Goal: Task Accomplishment & Management: Use online tool/utility

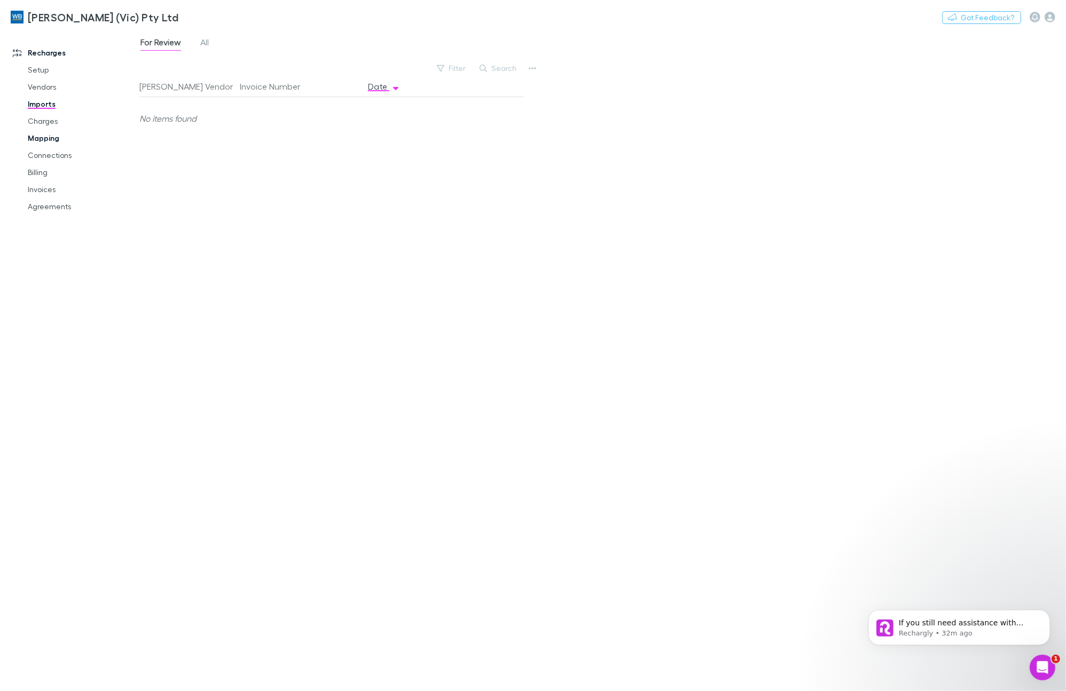
click at [57, 137] on link "Mapping" at bounding box center [82, 138] width 130 height 17
click at [291, 44] on span "Skipped" at bounding box center [278, 44] width 32 height 14
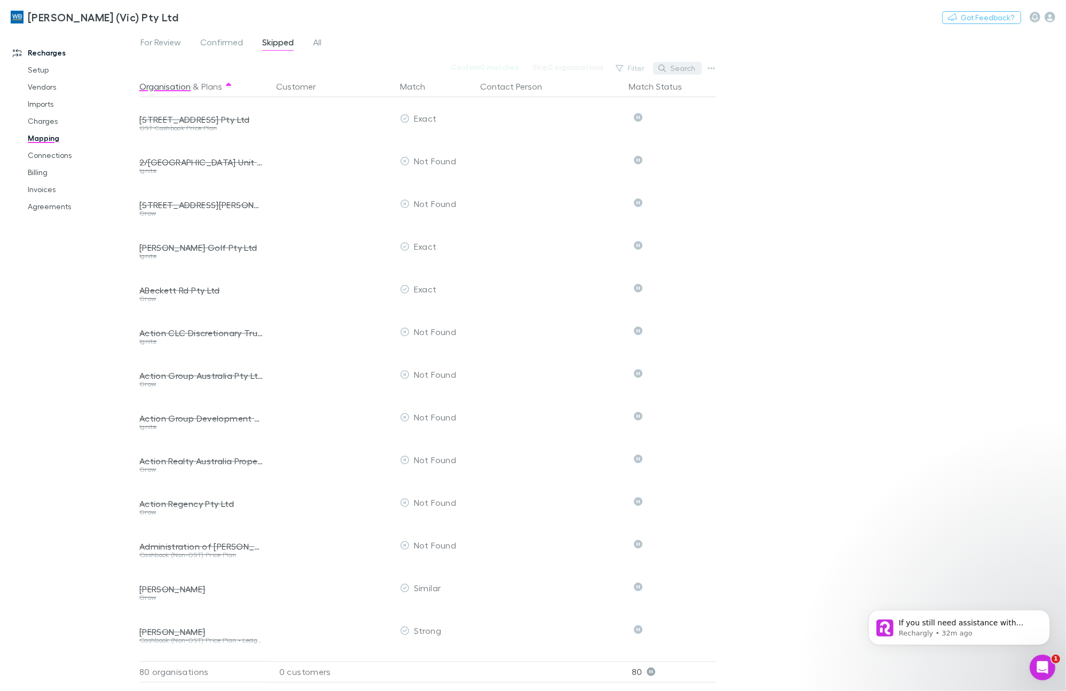
click at [682, 69] on button "Search" at bounding box center [677, 68] width 49 height 13
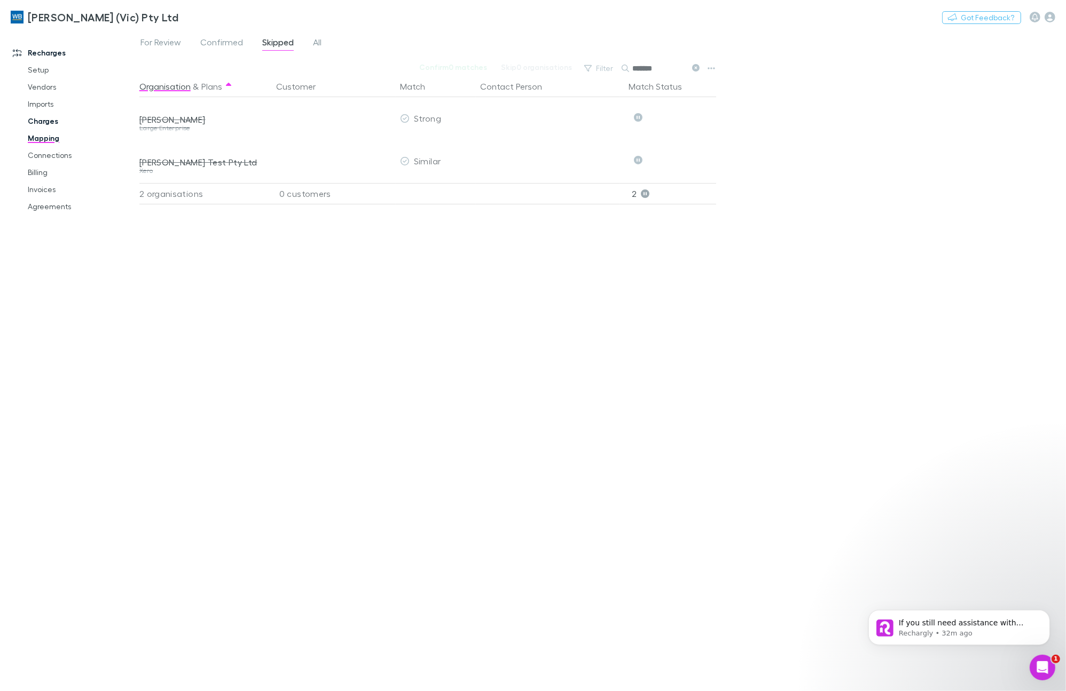
type input "*******"
click at [47, 121] on link "Charges" at bounding box center [82, 121] width 130 height 17
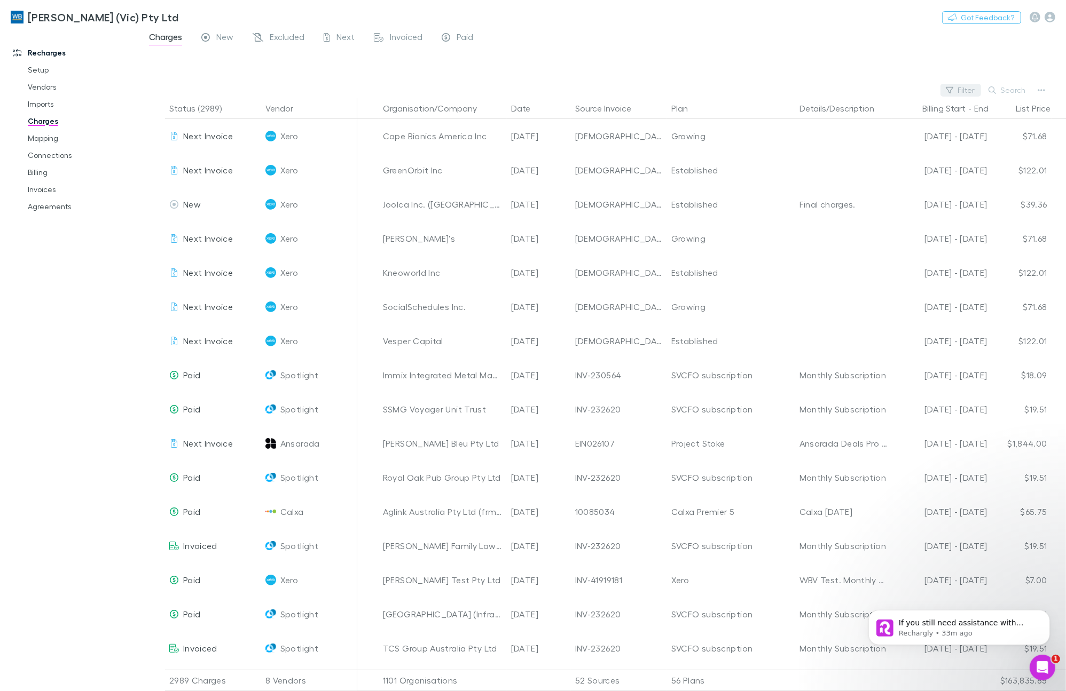
click at [973, 92] on button "Filter" at bounding box center [960, 90] width 41 height 13
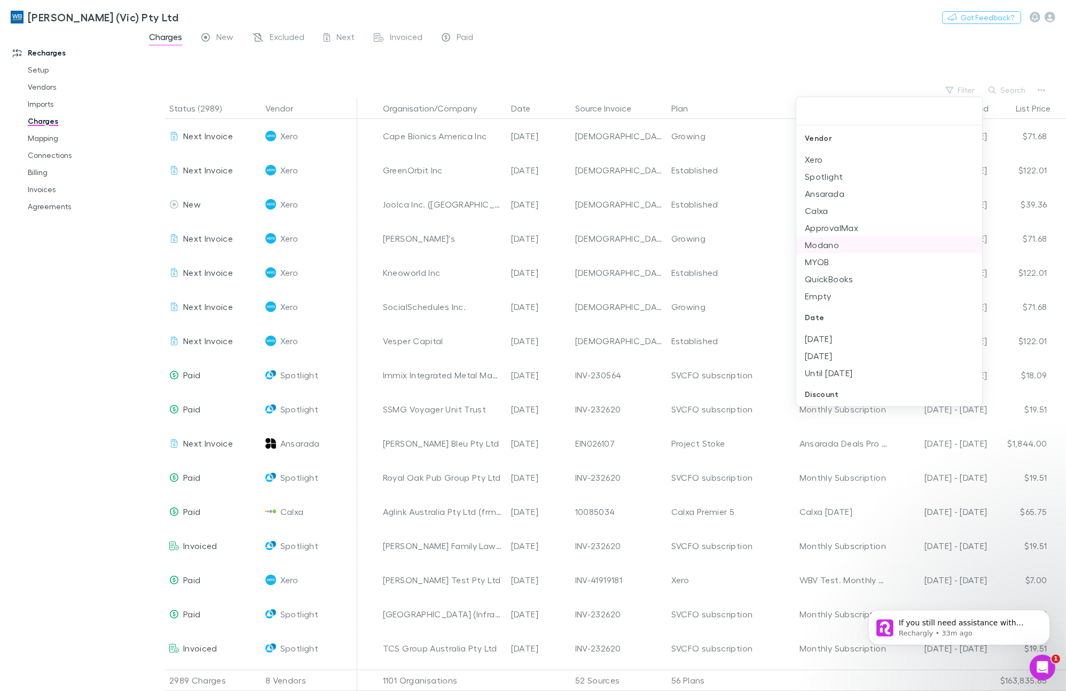
click at [820, 242] on li "Modano" at bounding box center [889, 245] width 186 height 17
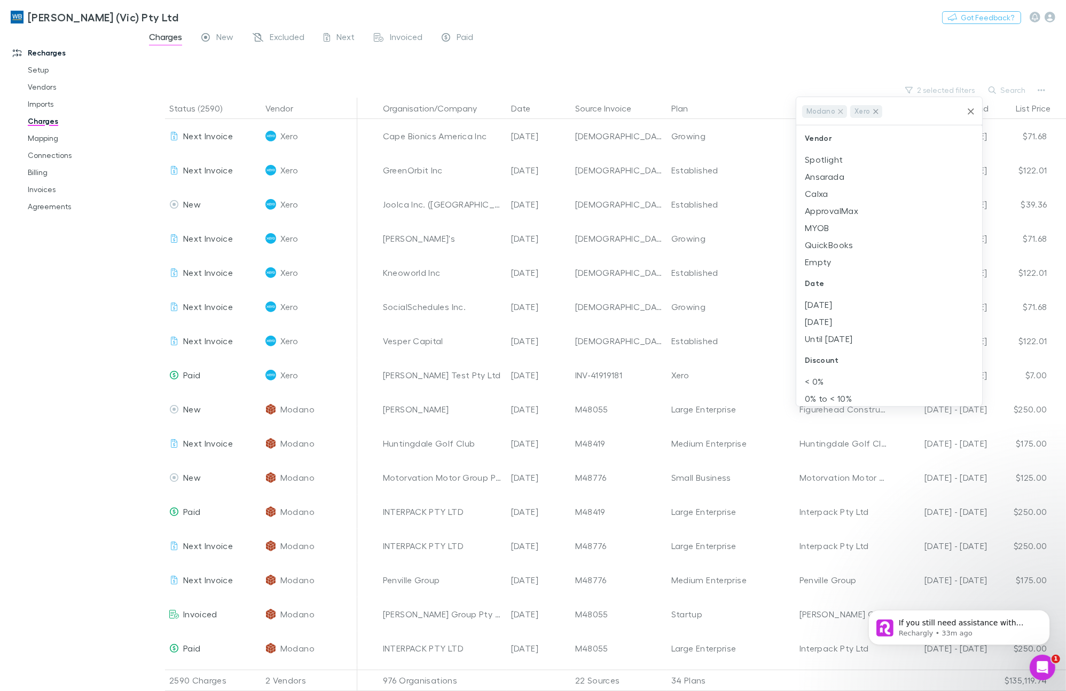
click at [874, 110] on icon at bounding box center [875, 111] width 5 height 5
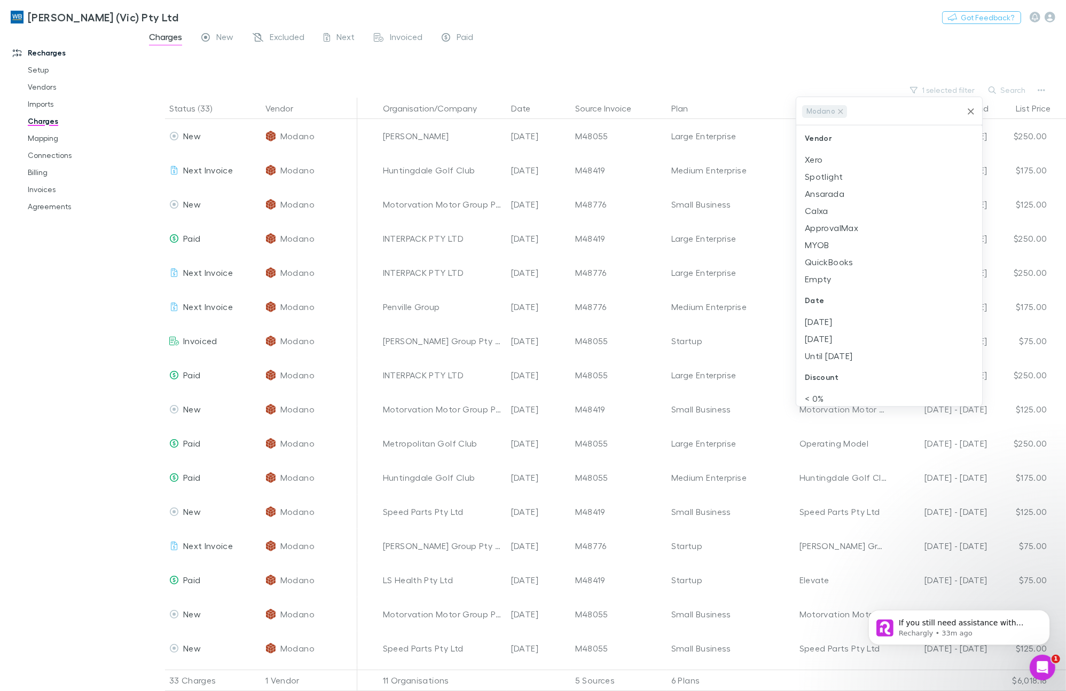
click at [1000, 91] on div at bounding box center [533, 345] width 1066 height 691
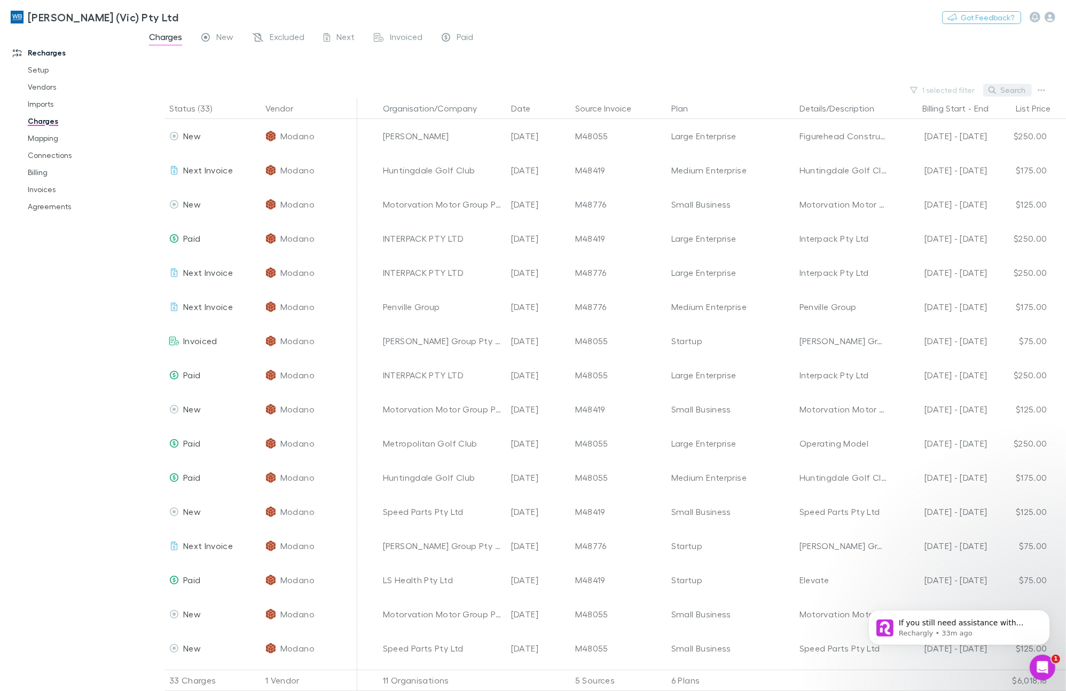
click at [1005, 89] on button "Search" at bounding box center [1007, 90] width 49 height 13
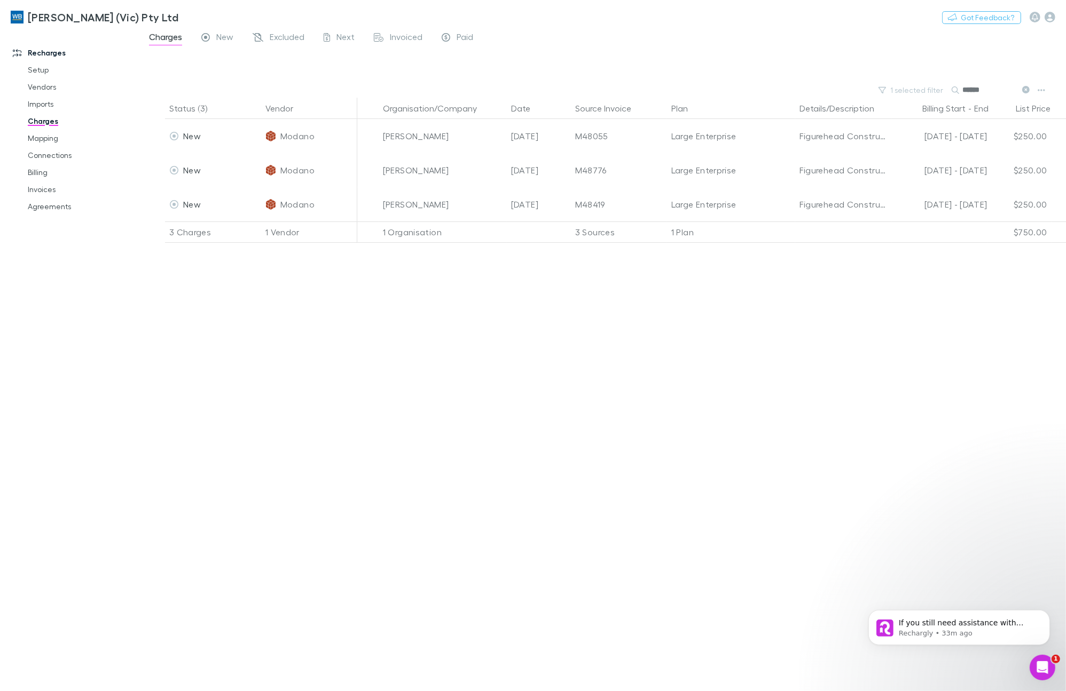
type input "******"
click at [39, 137] on link "Mapping" at bounding box center [82, 138] width 130 height 17
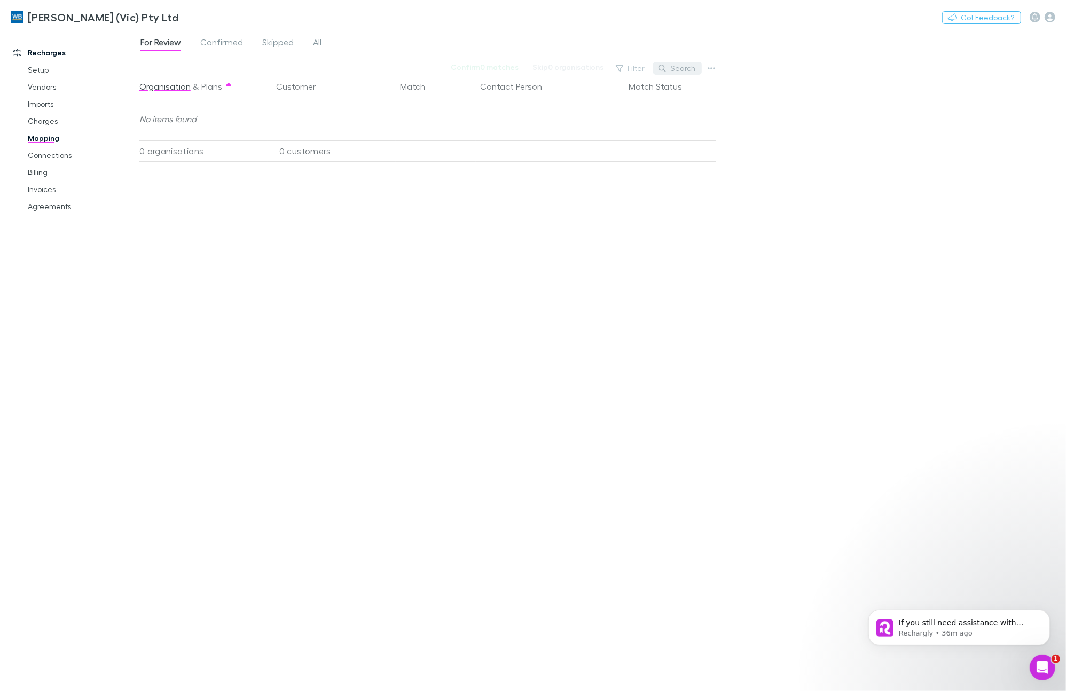
click at [682, 68] on button "Search" at bounding box center [677, 68] width 49 height 13
type input "*******"
click at [324, 39] on div "For Review Confirmed Skipped All" at bounding box center [235, 43] width 192 height 17
click at [313, 37] on span "All" at bounding box center [317, 44] width 9 height 14
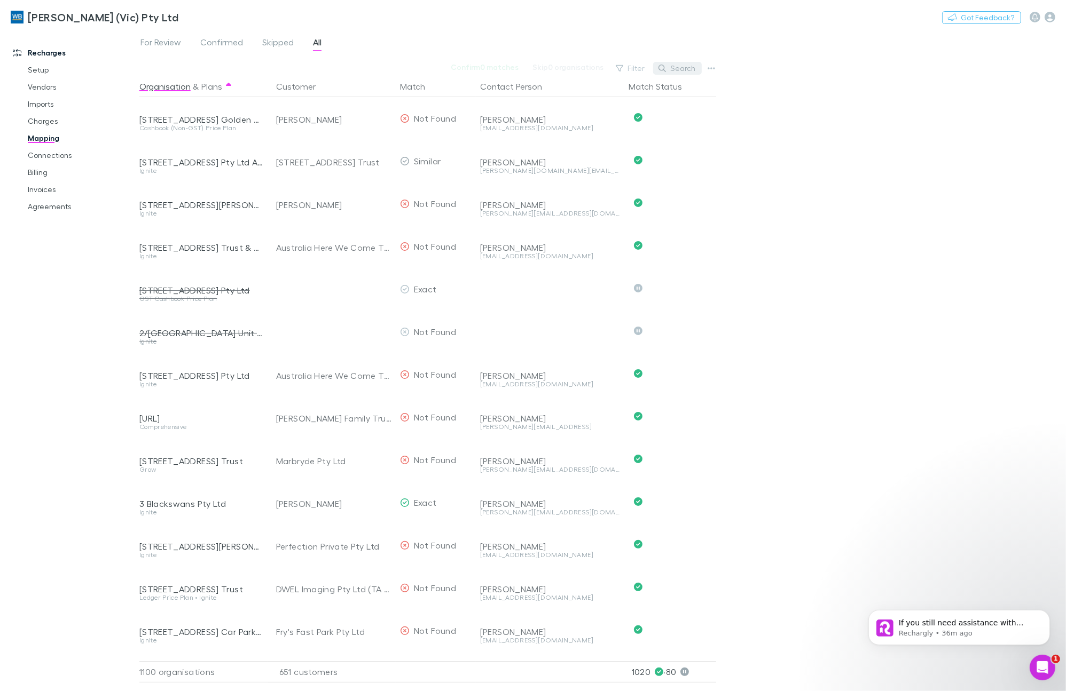
click at [663, 68] on icon "button" at bounding box center [661, 68] width 7 height 7
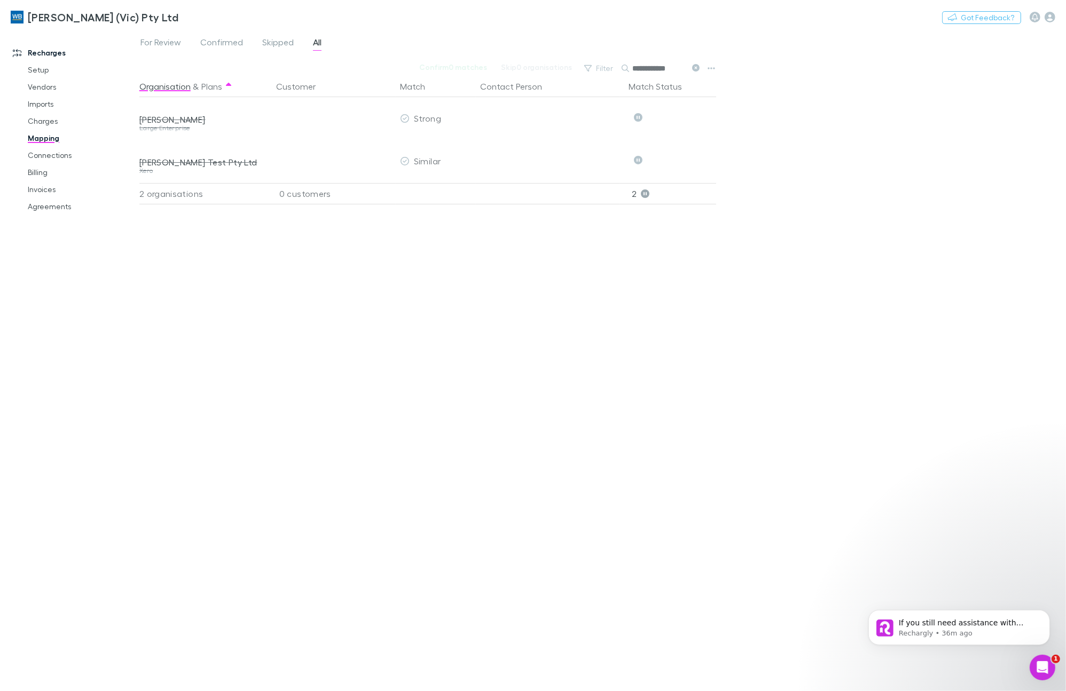
type input "**********"
click at [647, 194] on icon at bounding box center [645, 194] width 9 height 9
click at [301, 352] on div "Organisation & Plans Customer Match Contact Person Match Status [PERSON_NAME] L…" at bounding box center [428, 379] width 579 height 607
click at [954, 633] on p "Rechargly • 41m ago" at bounding box center [967, 633] width 138 height 10
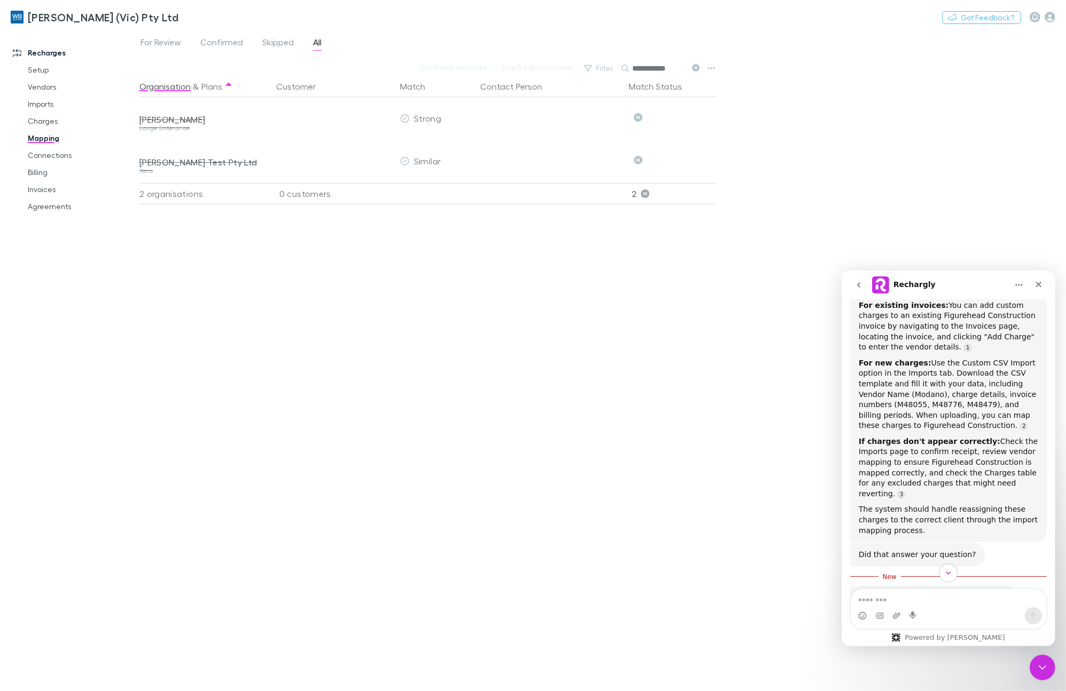
scroll to position [636, 0]
